Goal: Information Seeking & Learning: Learn about a topic

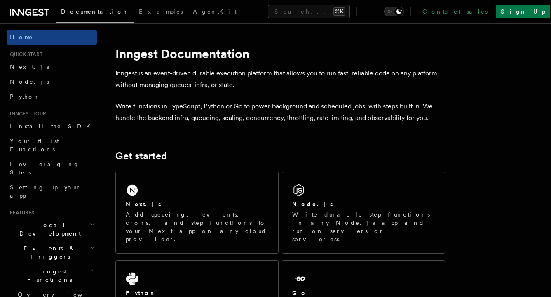
click at [393, 14] on icon "Toggle dark mode" at bounding box center [389, 11] width 8 height 8
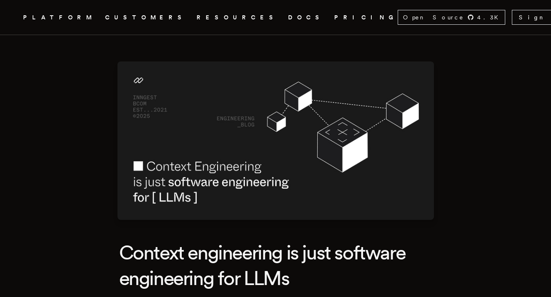
scroll to position [1, 0]
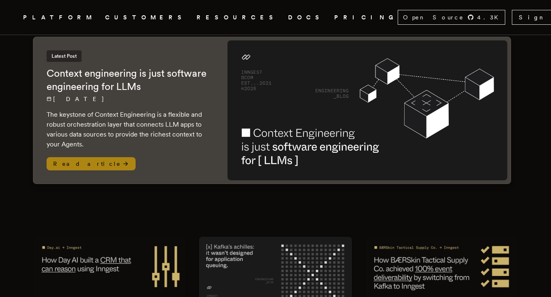
scroll to position [89, 0]
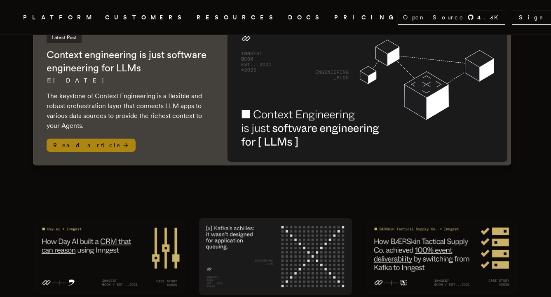
click at [78, 138] on span "Read article" at bounding box center [91, 144] width 89 height 13
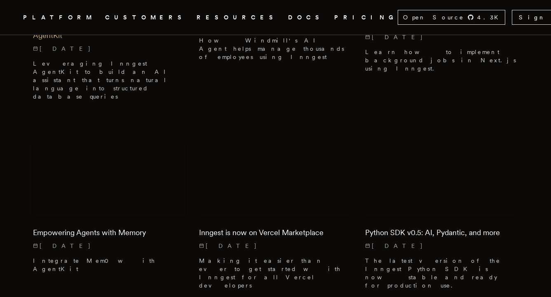
scroll to position [621, 0]
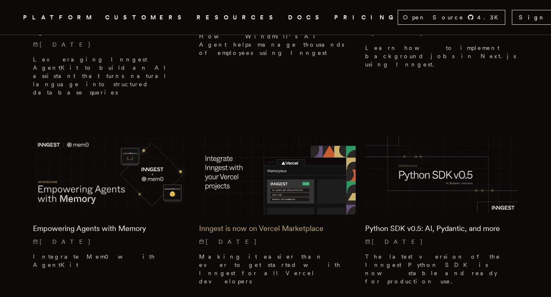
click at [245, 222] on h2 "Inngest is now on Vercel Marketplace" at bounding box center [275, 228] width 153 height 12
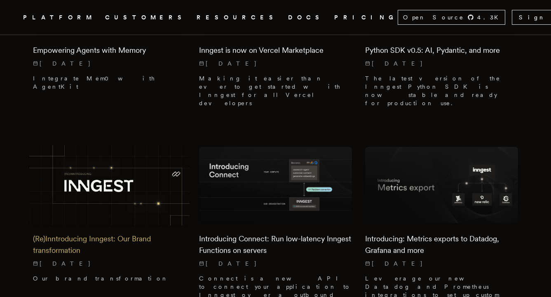
scroll to position [800, 0]
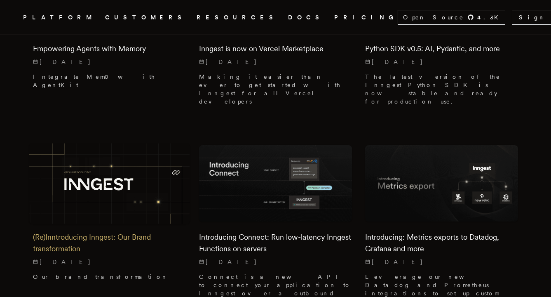
click at [121, 231] on h2 "(Re)Inntroducing Inngest: Our Brand transformation" at bounding box center [109, 242] width 153 height 23
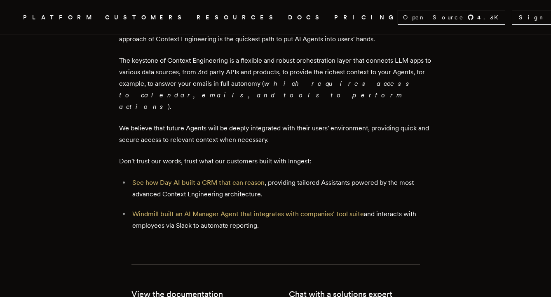
scroll to position [1429, 0]
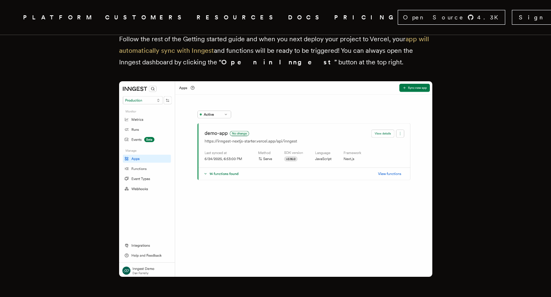
scroll to position [1625, 0]
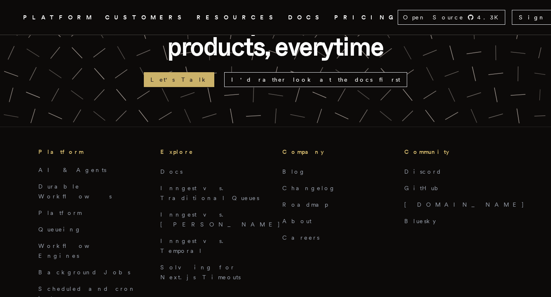
scroll to position [1444, 0]
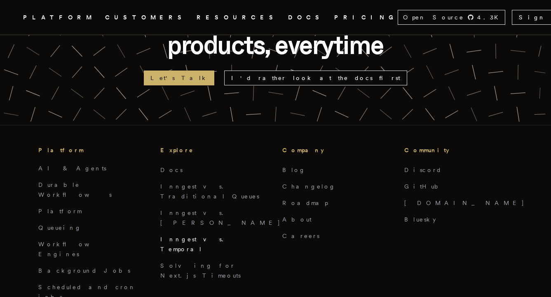
click at [185, 236] on link "Inngest vs. Temporal" at bounding box center [194, 244] width 68 height 16
